Goal: Submit feedback/report problem: Submit feedback/report problem

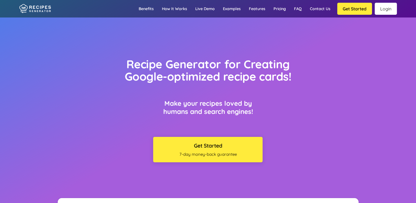
click at [384, 9] on link "Login" at bounding box center [386, 9] width 22 height 12
click at [276, 10] on link "Pricing" at bounding box center [280, 9] width 21 height 16
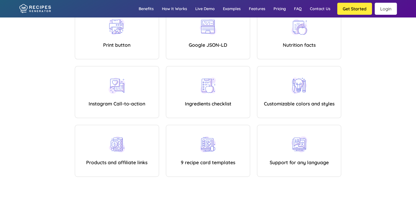
scroll to position [2981, 0]
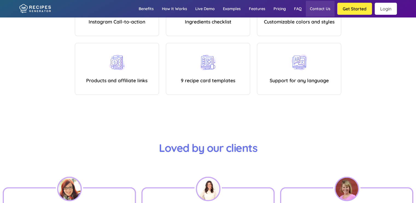
click at [319, 8] on link "Contact us" at bounding box center [320, 9] width 29 height 16
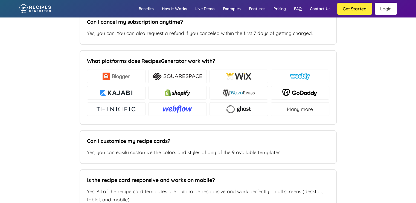
type input "[EMAIL_ADDRESS][DOMAIN_NAME]"
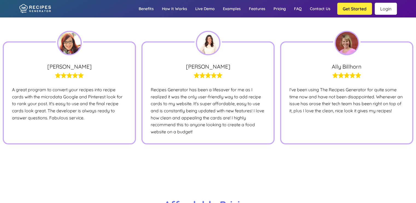
scroll to position [3037, 0]
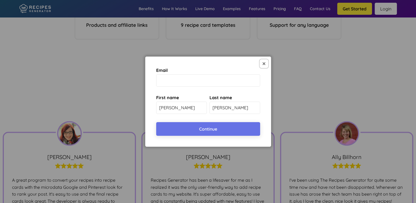
click at [262, 65] on button at bounding box center [264, 63] width 9 height 9
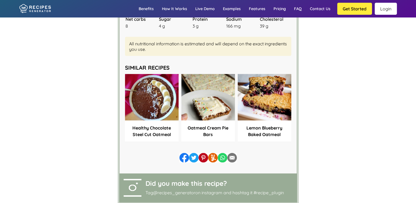
scroll to position [0, 0]
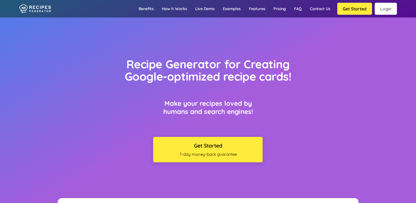
click at [389, 8] on link "Login" at bounding box center [386, 9] width 22 height 12
click at [319, 8] on link "Contact us" at bounding box center [320, 9] width 29 height 16
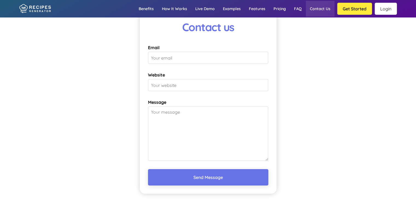
scroll to position [4012, 0]
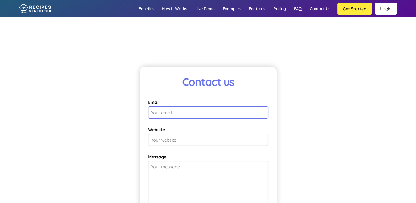
click at [167, 116] on input "Email" at bounding box center [208, 112] width 120 height 12
type input "[EMAIL_ADDRESS][DOMAIN_NAME]"
click at [177, 141] on input "Website" at bounding box center [208, 140] width 120 height 12
type input "[DOMAIN_NAME]"
click at [164, 181] on textarea "Message" at bounding box center [208, 188] width 120 height 55
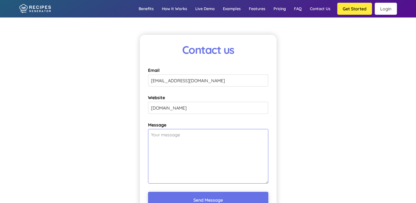
scroll to position [4067, 0]
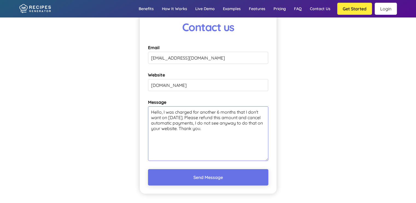
click at [209, 121] on textarea "Hello, I was charged for another 6 months that I don't want on [DATE]. Please r…" at bounding box center [208, 133] width 120 height 55
click at [236, 114] on textarea "Hello, I was charged for another 6 months that I don't want on [DATE]. Please r…" at bounding box center [208, 133] width 120 height 55
type textarea "Hello, I was charged for another 6 months, $50.88, that I don't want on [DATE].…"
drag, startPoint x: 221, startPoint y: 180, endPoint x: 224, endPoint y: 183, distance: 4.3
click at [221, 181] on button "Send Message" at bounding box center [208, 177] width 120 height 16
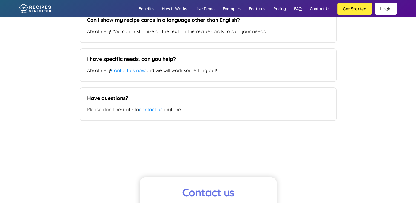
scroll to position [3792, 0]
